Goal: Book appointment/travel/reservation

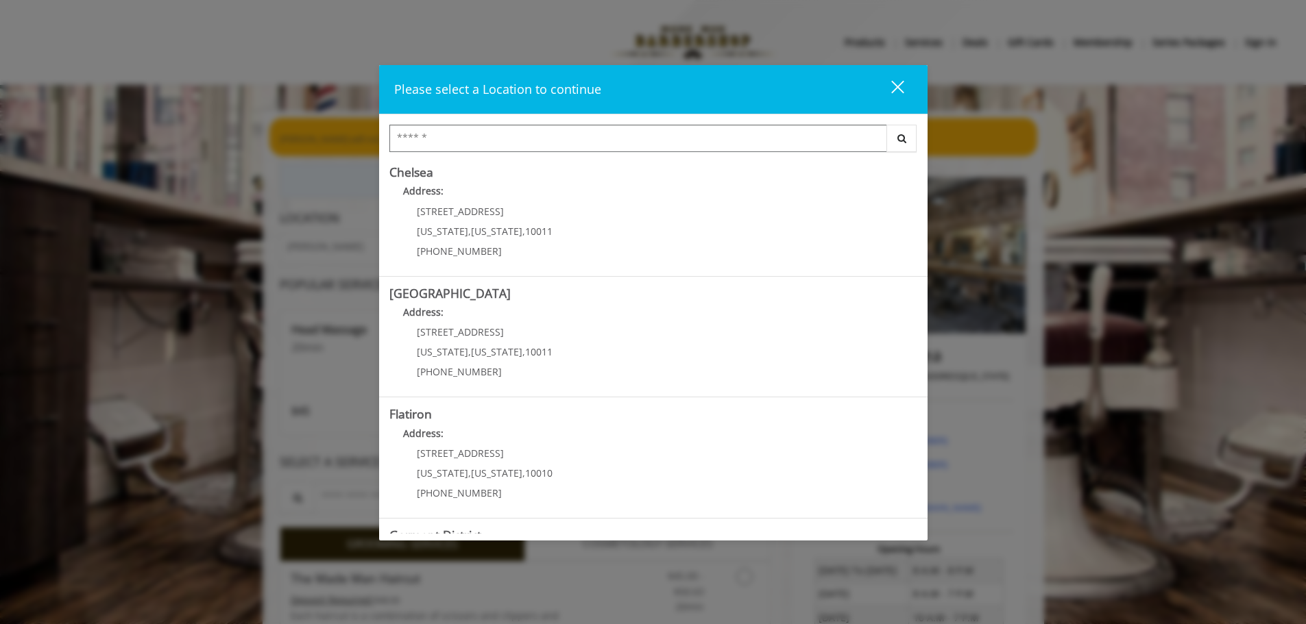
scroll to position [230, 0]
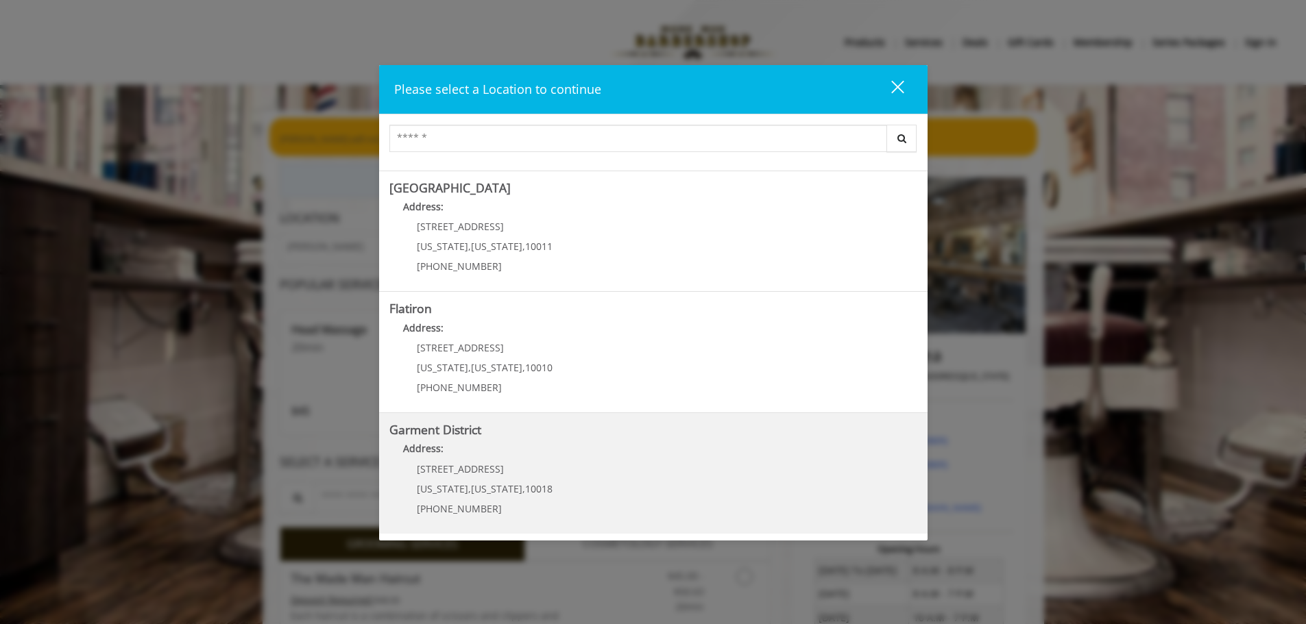
click at [493, 448] on District "Address:" at bounding box center [653, 452] width 528 height 22
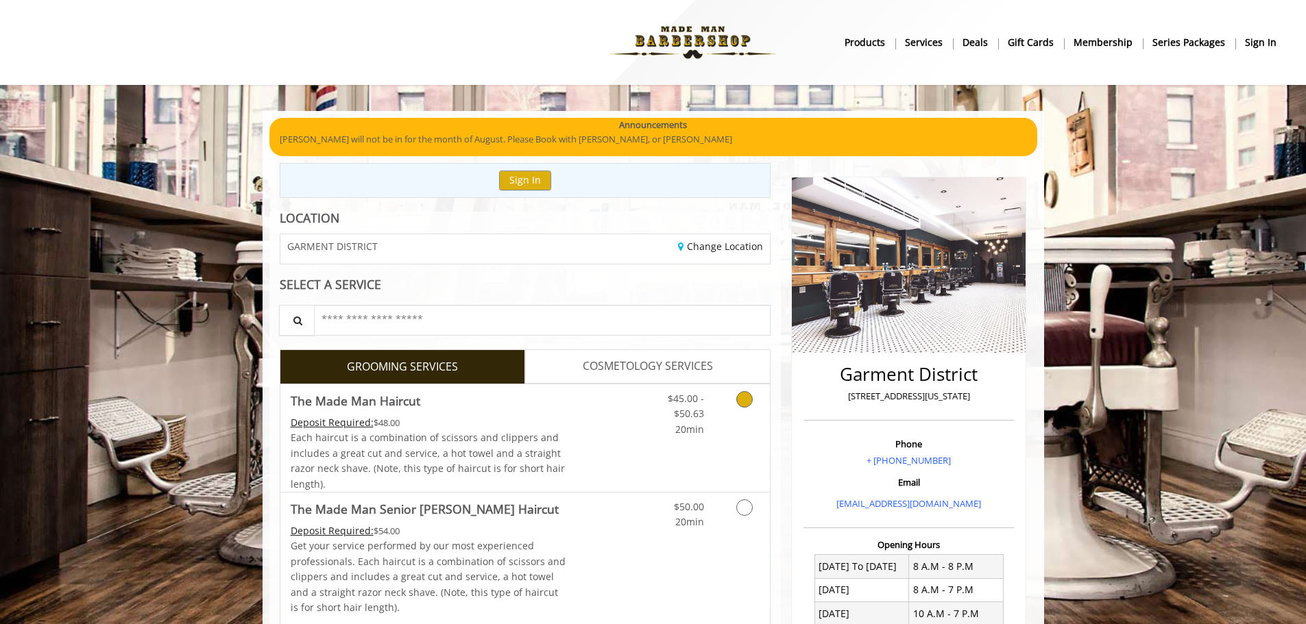
click at [731, 408] on link "Grooming services" at bounding box center [742, 411] width 35 height 53
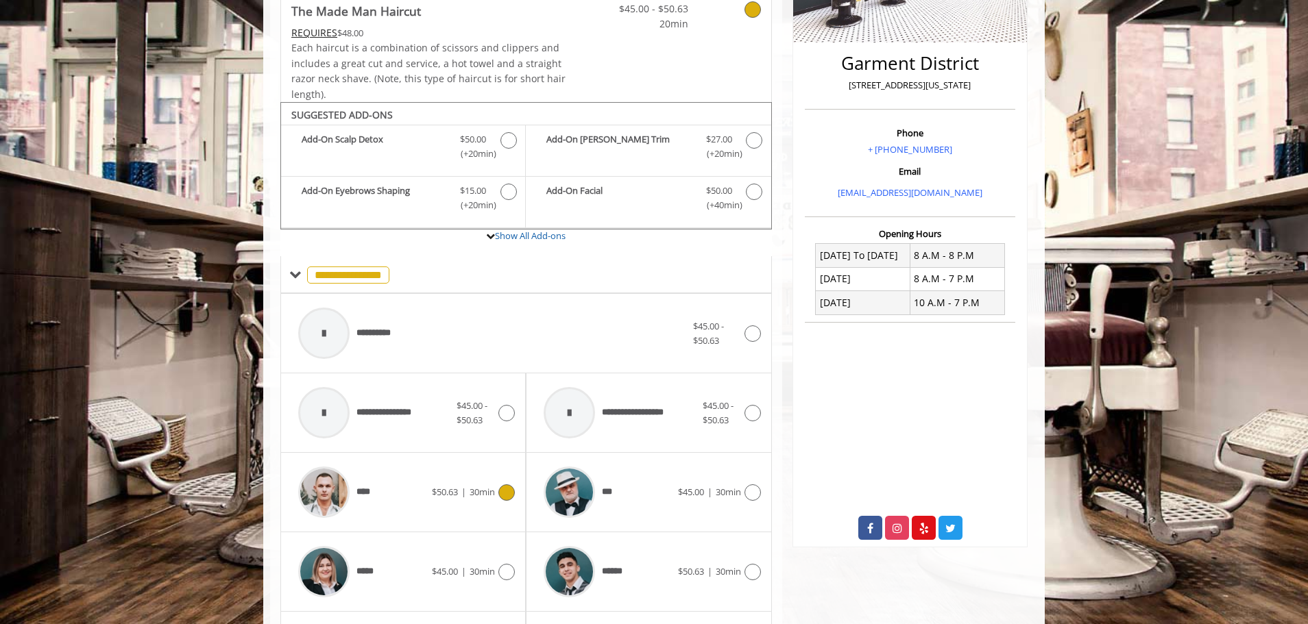
scroll to position [413, 0]
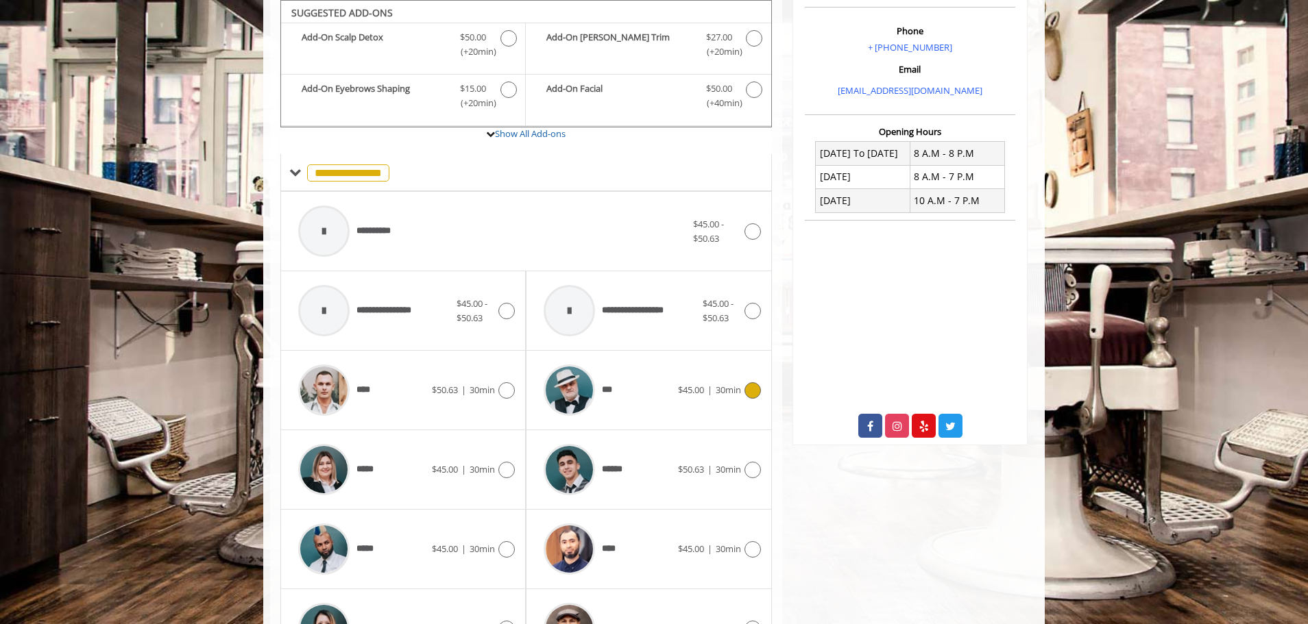
click at [678, 398] on div "$45.00 | 30min" at bounding box center [719, 391] width 83 height 16
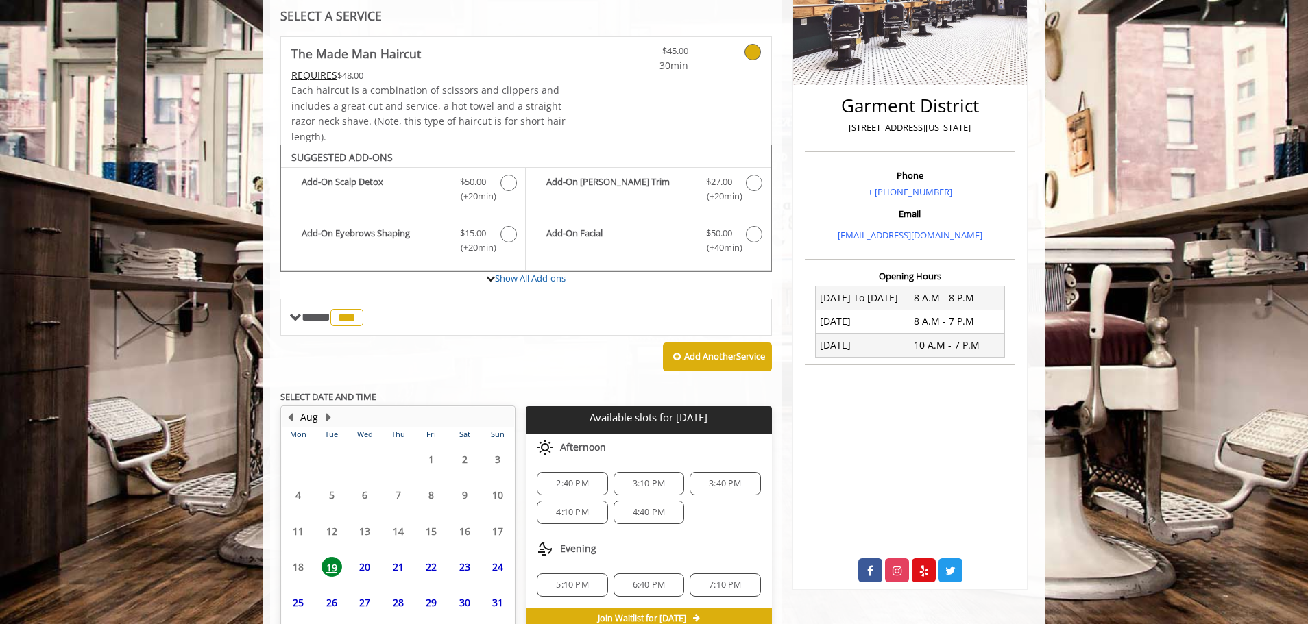
scroll to position [342, 0]
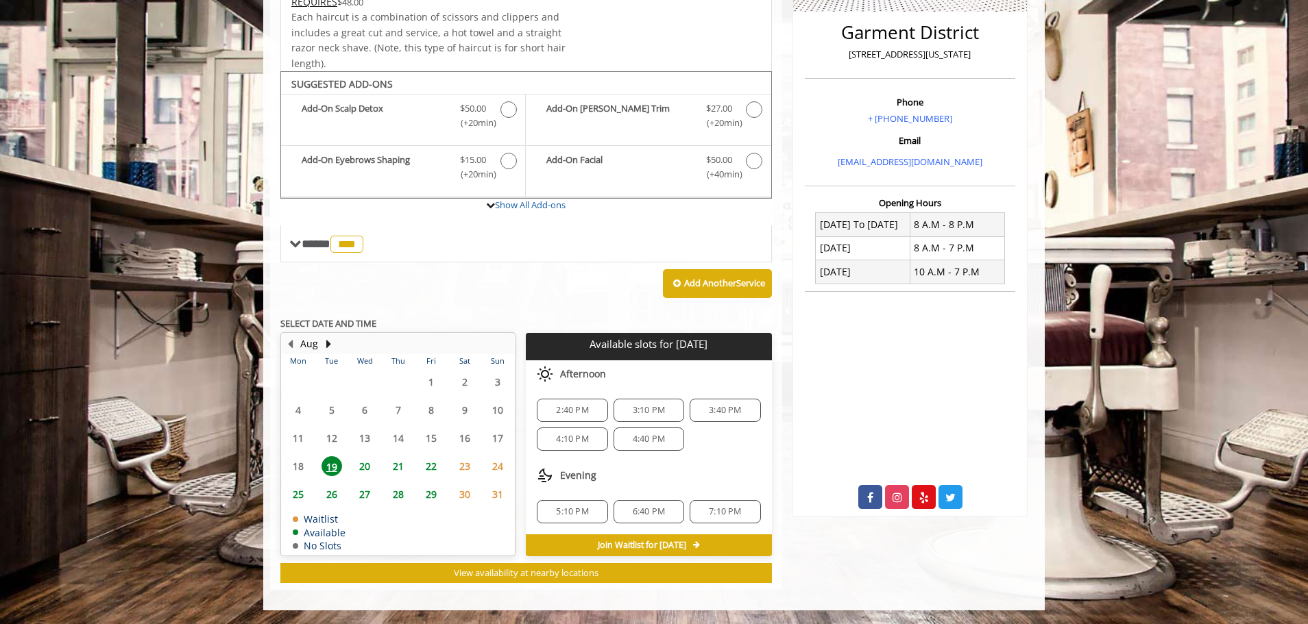
click at [394, 470] on span "21" at bounding box center [398, 467] width 21 height 20
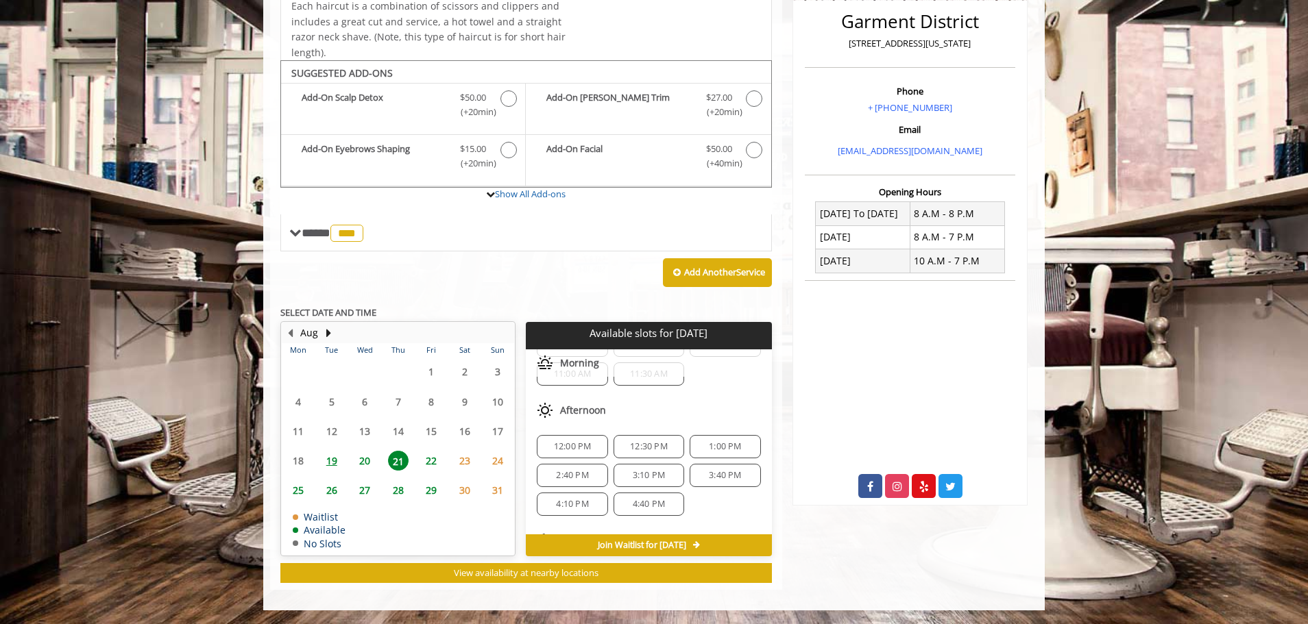
scroll to position [177, 0]
click at [305, 496] on span "25" at bounding box center [298, 491] width 21 height 20
click at [579, 487] on span "5:10 PM" at bounding box center [572, 483] width 32 height 11
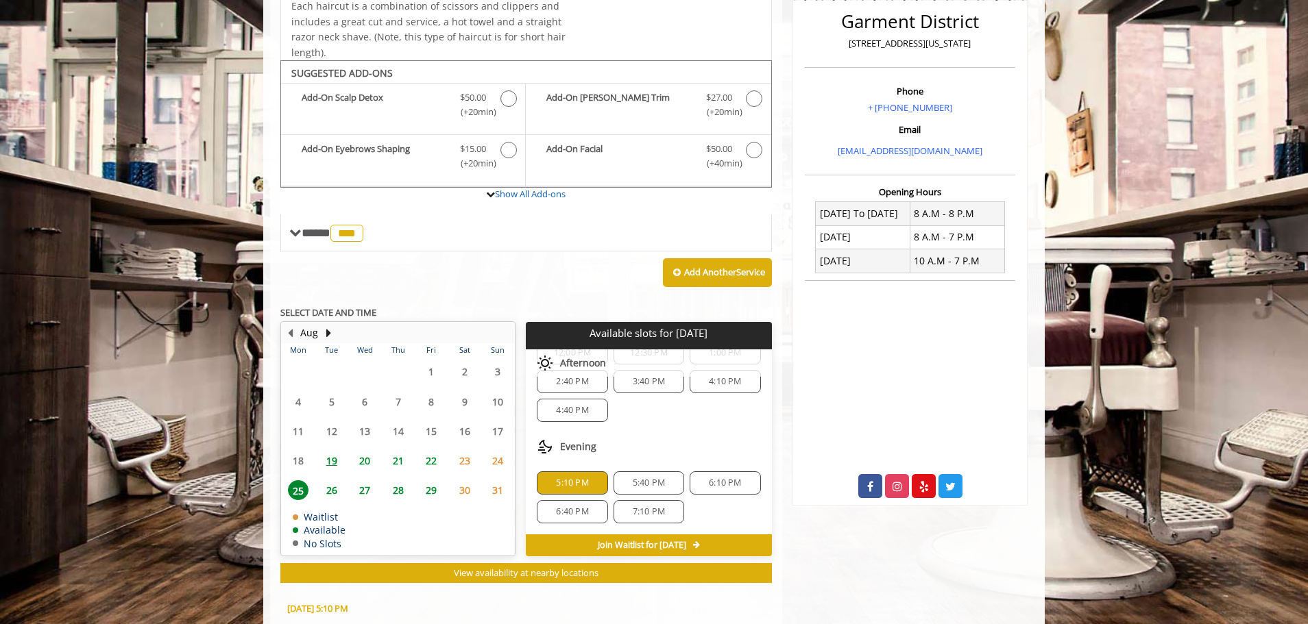
scroll to position [600, 0]
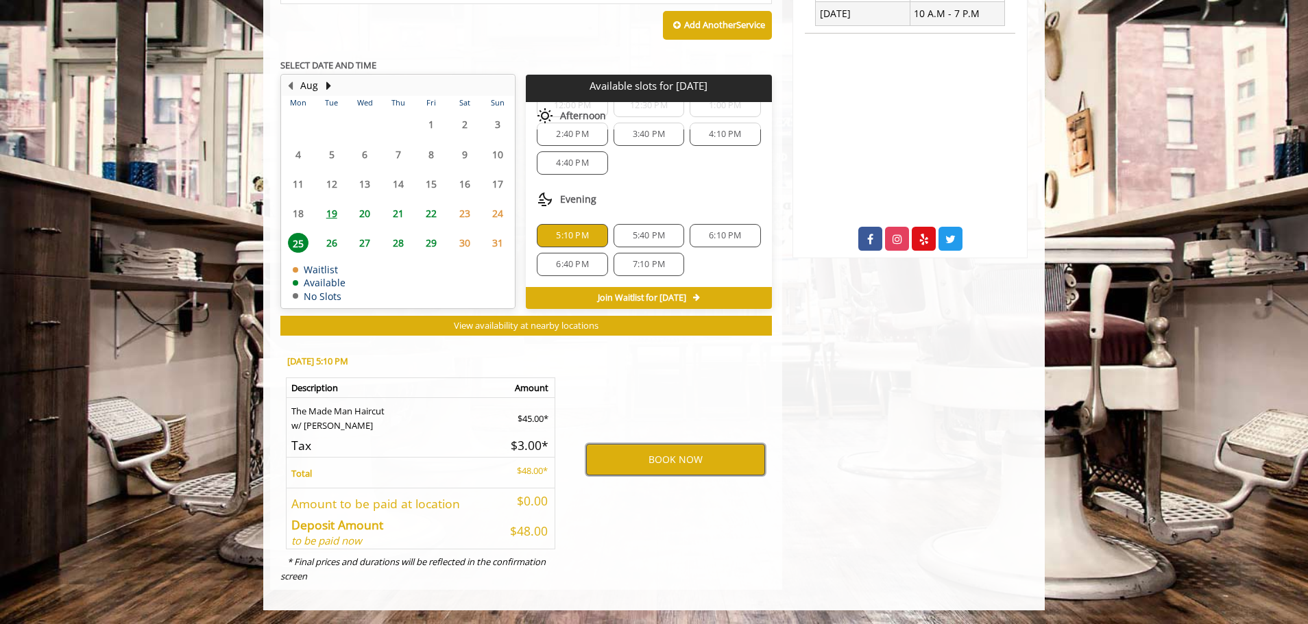
click at [605, 474] on button "BOOK NOW" at bounding box center [675, 460] width 179 height 32
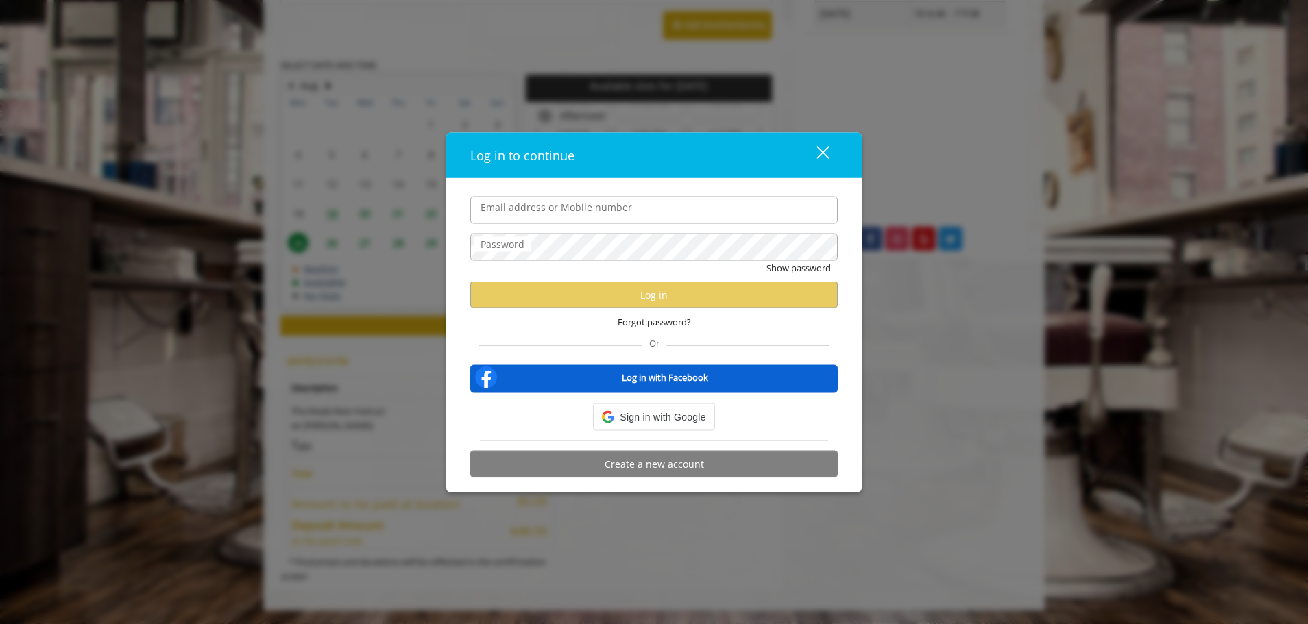
type input "**********"
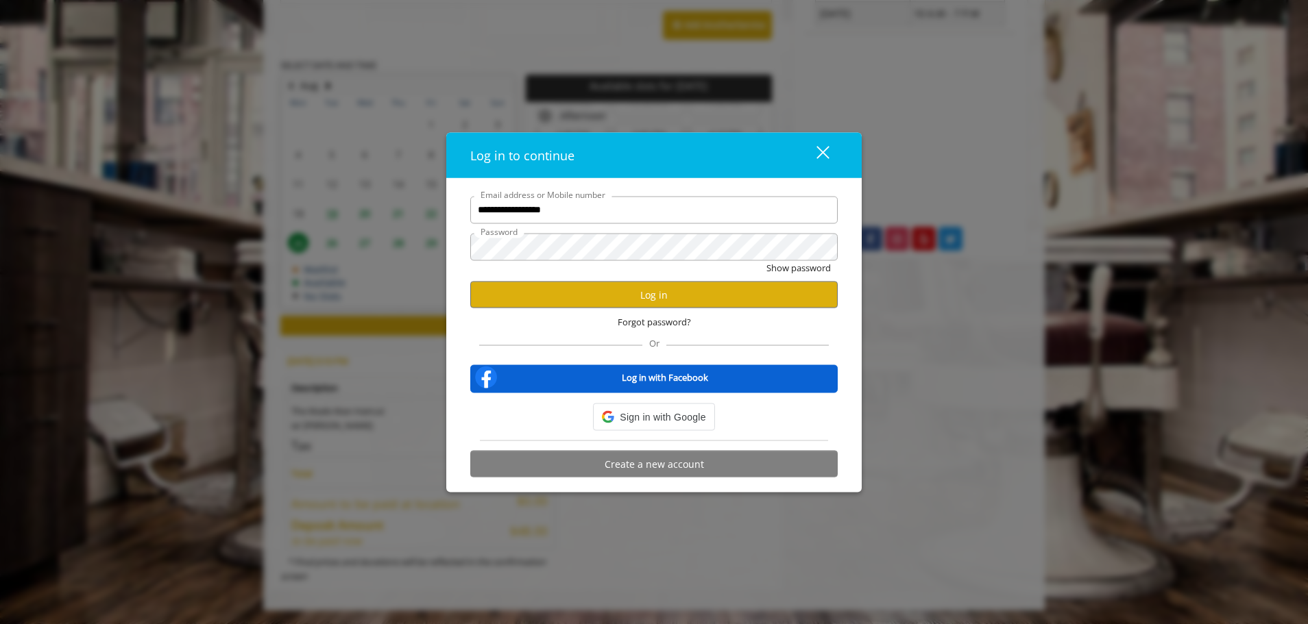
scroll to position [0, 0]
